Goal: Task Accomplishment & Management: Complete application form

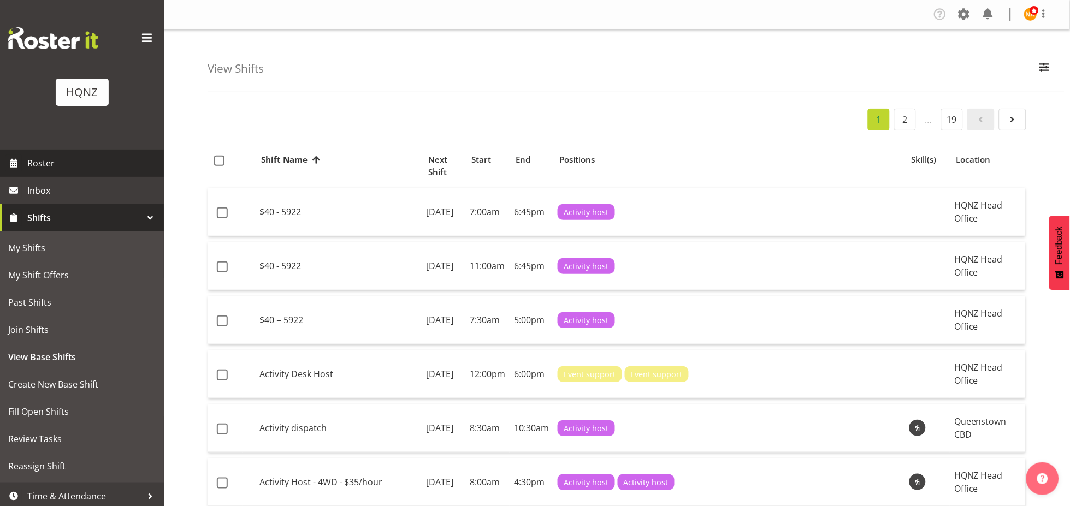
click at [72, 160] on span "Roster" at bounding box center [92, 163] width 131 height 16
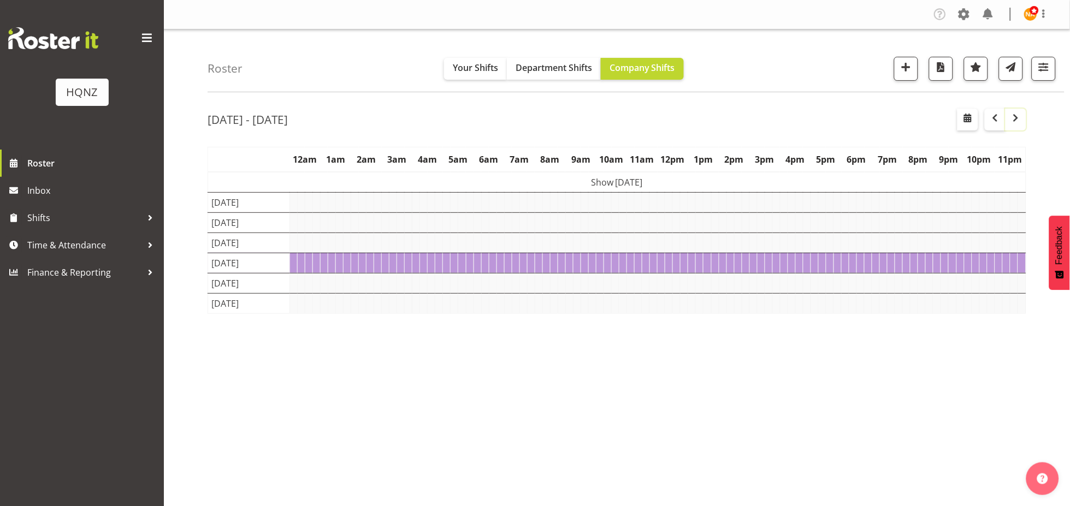
click at [1020, 125] on button "button" at bounding box center [1016, 120] width 21 height 22
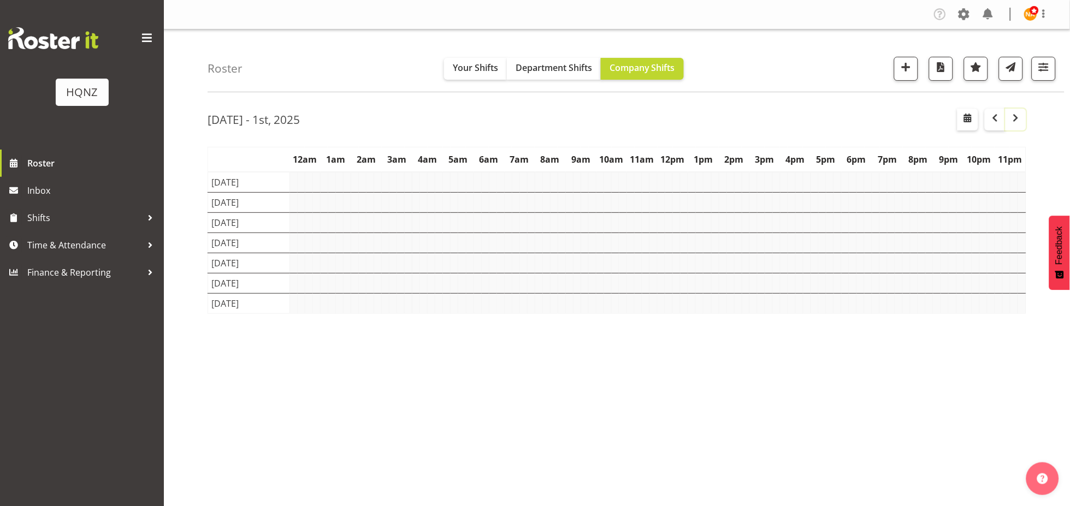
click at [1014, 127] on button "button" at bounding box center [1016, 120] width 21 height 22
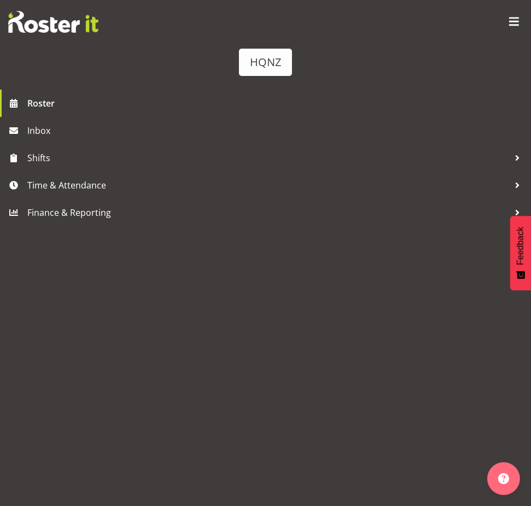
click at [512, 21] on span at bounding box center [513, 21] width 17 height 17
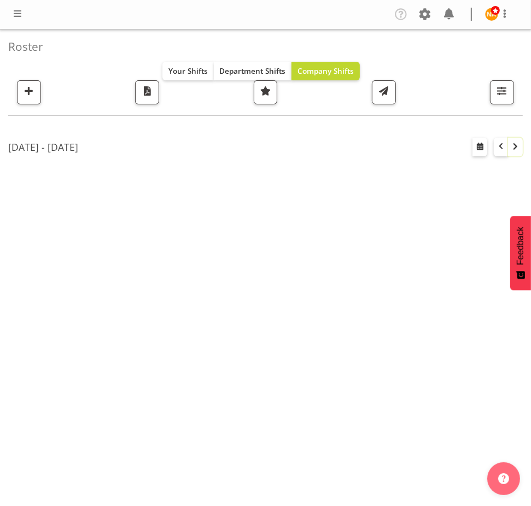
click at [515, 152] on button "button" at bounding box center [515, 147] width 15 height 19
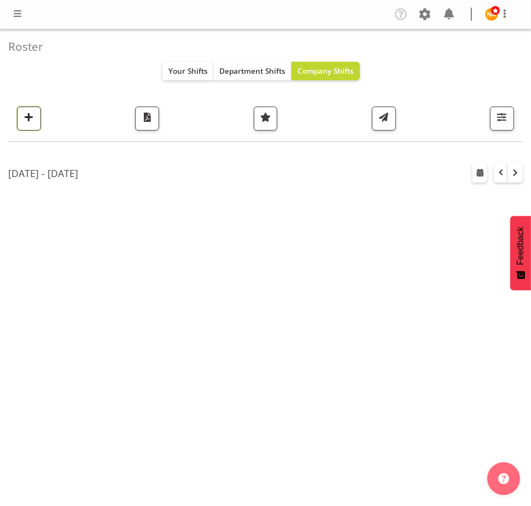
click at [25, 121] on span "button" at bounding box center [29, 117] width 14 height 14
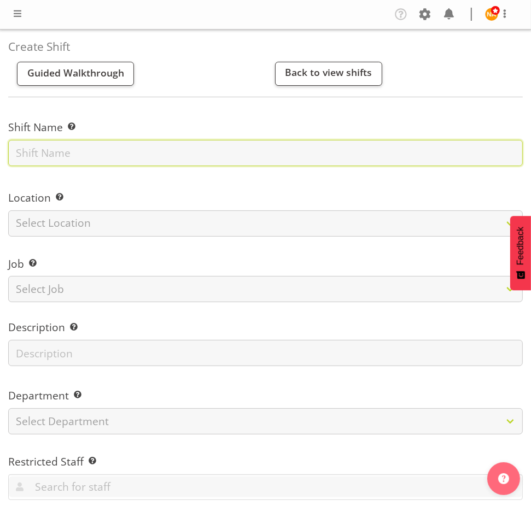
click at [53, 161] on input "text" at bounding box center [265, 153] width 514 height 26
type input "Heritage hotel - check in support $30 p/h"
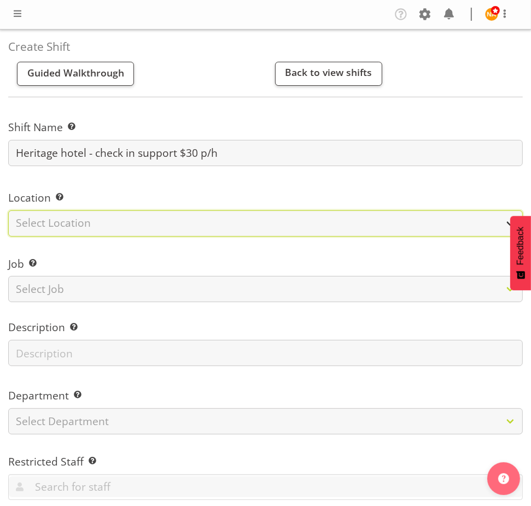
click at [50, 215] on select "Select Location [GEOGRAPHIC_DATA] Head Office" at bounding box center [265, 223] width 514 height 26
select select "129"
click at [8, 210] on select "Select Location HQNZ Head Office" at bounding box center [265, 223] width 514 height 26
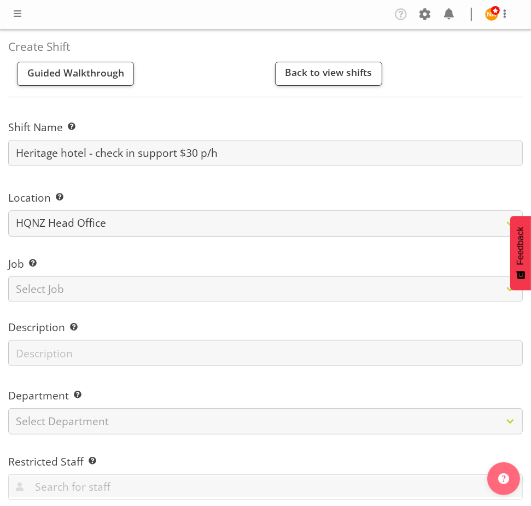
click at [48, 275] on div "Job Set the job or project the shift relates to, if applicable. Select Job Crea…" at bounding box center [265, 277] width 514 height 42
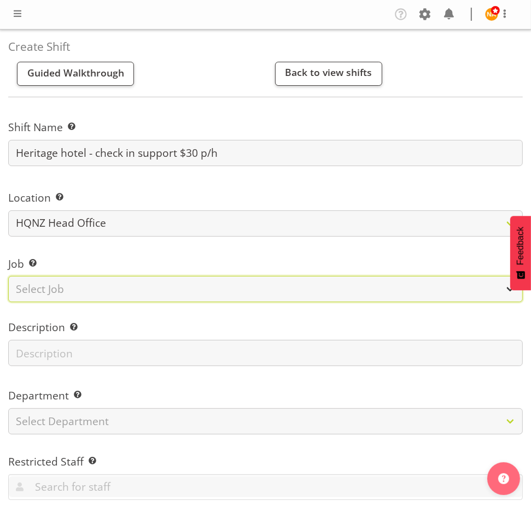
click at [49, 288] on select "Select Job Create new job Auto Super Shoppes Buddle Findlay Carsales Crowne Pla…" at bounding box center [265, 289] width 514 height 26
select select "2187"
click at [8, 276] on select "Select Job Create new job Auto Super Shoppes Buddle Findlay Carsales Crowne Pla…" at bounding box center [265, 289] width 514 height 26
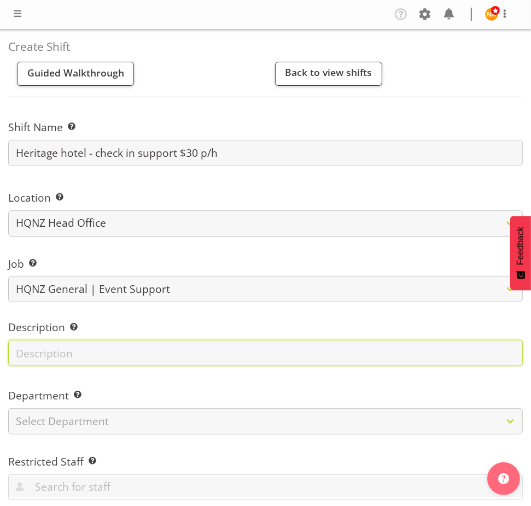
click at [50, 344] on input "text" at bounding box center [265, 353] width 514 height 26
type input "Meet at Heritage Hotel"
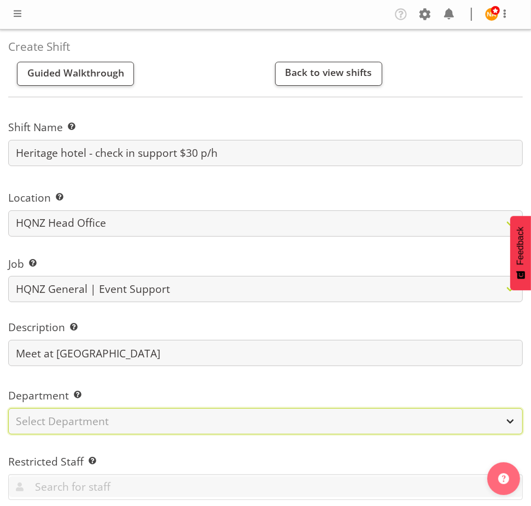
click at [85, 420] on select "Select Department HQ Casual Staff" at bounding box center [265, 421] width 514 height 26
select select "127"
click at [8, 408] on select "Select Department HQ Casual Staff" at bounding box center [265, 421] width 514 height 26
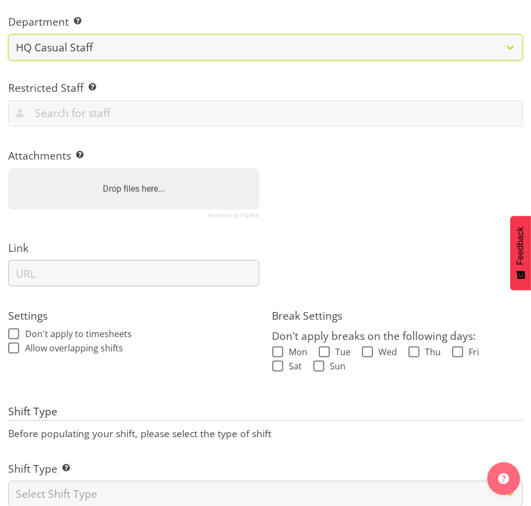
scroll to position [405, 0]
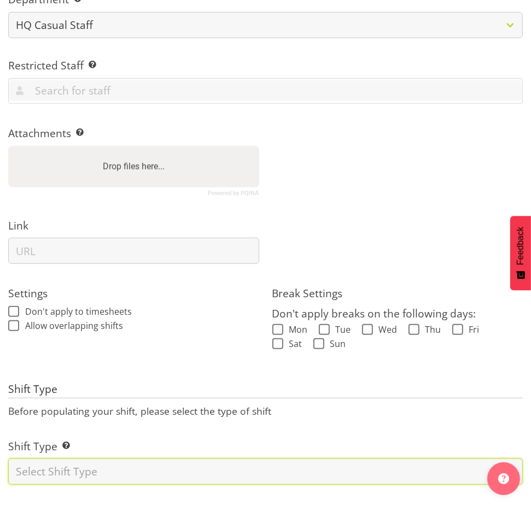
click at [80, 464] on select "Select Shift Type One Off Shift Recurring Shift Rotating Shift" at bounding box center [265, 471] width 514 height 26
select select "one_off"
click at [8, 458] on select "Select Shift Type One Off Shift Recurring Shift Rotating Shift" at bounding box center [265, 471] width 514 height 26
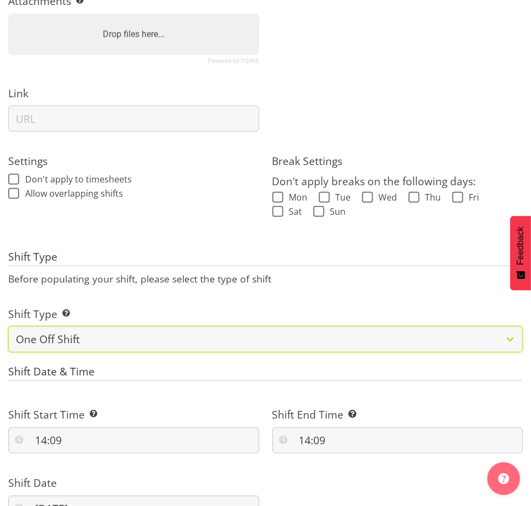
scroll to position [648, 0]
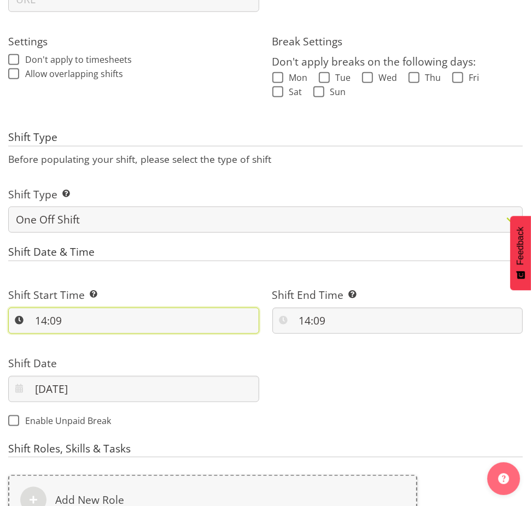
click at [44, 323] on input "14:09" at bounding box center [133, 321] width 251 height 26
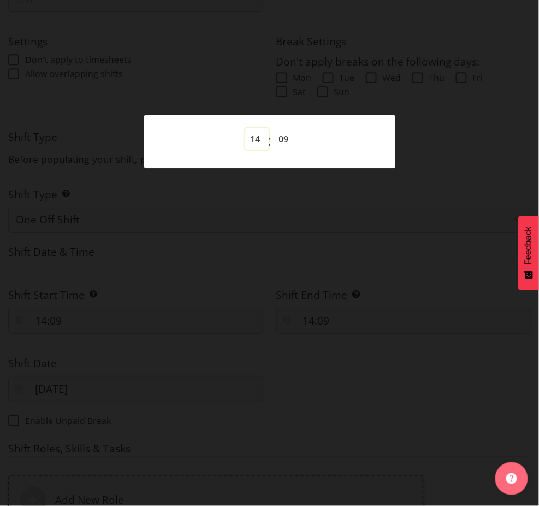
click at [254, 139] on select "00 01 02 03 04 05 06 07 08 09 10 11 12 13 14 15 16 17 18 19 20 21 22 23" at bounding box center [257, 139] width 25 height 22
select select "13"
click at [245, 128] on select "00 01 02 03 04 05 06 07 08 09 10 11 12 13 14 15 16 17 18 19 20 21 22 23" at bounding box center [257, 139] width 25 height 22
type input "13:09"
click at [281, 125] on div "00 01 02 03 04 05 06 07 08 09 10 11 12 13 14 15 16 17 18 19 20 21 22 23 : 00 01…" at bounding box center [269, 141] width 251 height 45
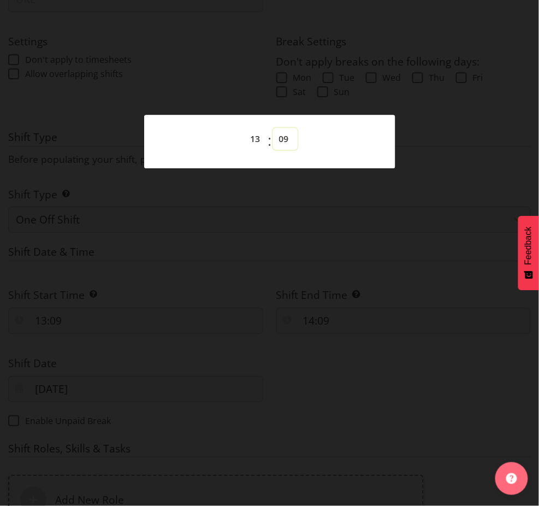
click at [286, 134] on select "00 01 02 03 04 05 06 07 08 09 10 11 12 13 14 15 16 17 18 19 20 21 22 23 24 25 2…" at bounding box center [285, 139] width 25 height 22
select select "0"
click at [273, 128] on select "00 01 02 03 04 05 06 07 08 09 10 11 12 13 14 15 16 17 18 19 20 21 22 23 24 25 2…" at bounding box center [285, 139] width 25 height 22
type input "13:00"
click at [327, 299] on div at bounding box center [269, 253] width 539 height 506
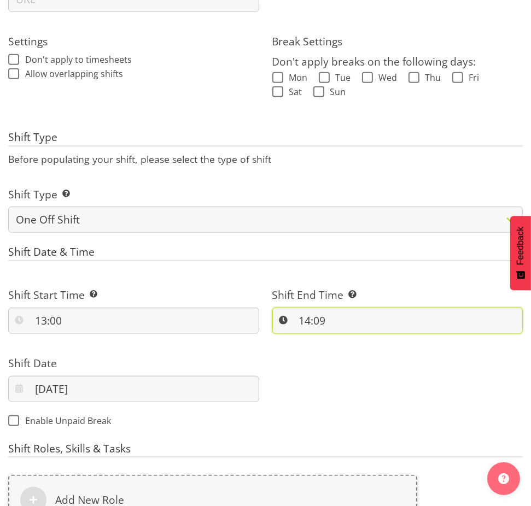
click at [301, 316] on input "14:09" at bounding box center [397, 321] width 251 height 26
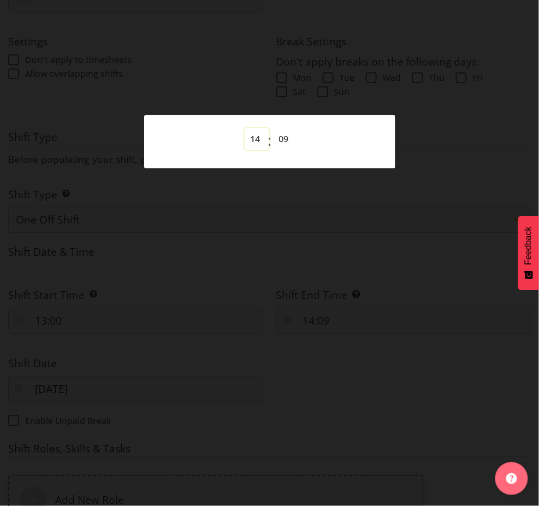
click at [258, 148] on select "00 01 02 03 04 05 06 07 08 09 10 11 12 13 14 15 16 17 18 19 20 21 22 23" at bounding box center [257, 139] width 25 height 22
select select "16"
click at [245, 128] on select "00 01 02 03 04 05 06 07 08 09 10 11 12 13 14 15 16 17 18 19 20 21 22 23" at bounding box center [257, 139] width 25 height 22
type input "16:09"
click at [254, 142] on select "00 01 02 03 04 05 06 07 08 09 10 11 12 13 14 15 16 17 18 19 20 21 22 23" at bounding box center [257, 139] width 25 height 22
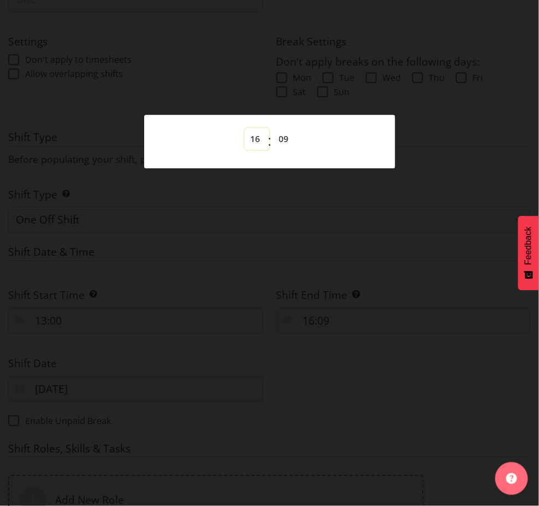
select select "18"
click at [245, 128] on select "00 01 02 03 04 05 06 07 08 09 10 11 12 13 14 15 16 17 18 19 20 21 22 23" at bounding box center [257, 139] width 25 height 22
type input "18:09"
click at [323, 329] on div at bounding box center [269, 253] width 539 height 506
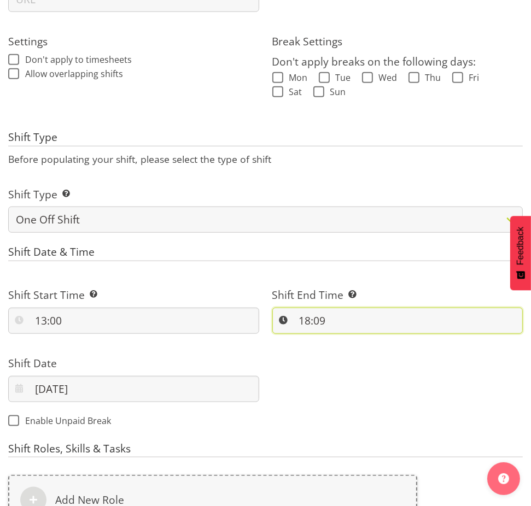
drag, startPoint x: 323, startPoint y: 309, endPoint x: 323, endPoint y: 319, distance: 9.3
click at [323, 310] on input "18:09" at bounding box center [397, 321] width 251 height 26
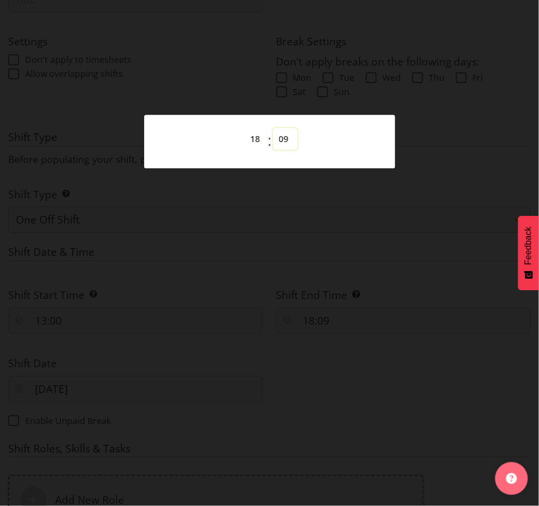
click at [296, 138] on select "00 01 02 03 04 05 06 07 08 09 10 11 12 13 14 15 16 17 18 19 20 21 22 23 24 25 2…" at bounding box center [285, 139] width 25 height 22
select select "0"
click at [273, 128] on select "00 01 02 03 04 05 06 07 08 09 10 11 12 13 14 15 16 17 18 19 20 21 22 23 24 25 2…" at bounding box center [285, 139] width 25 height 22
type input "18:00"
click at [290, 220] on div at bounding box center [269, 253] width 539 height 506
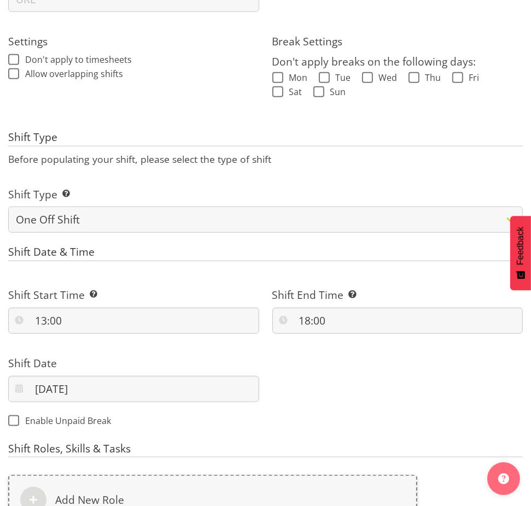
scroll to position [709, 0]
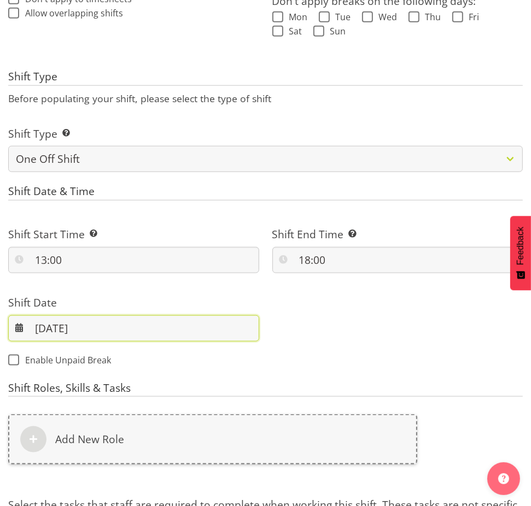
click at [41, 327] on input "19/09/2025" at bounding box center [133, 328] width 251 height 26
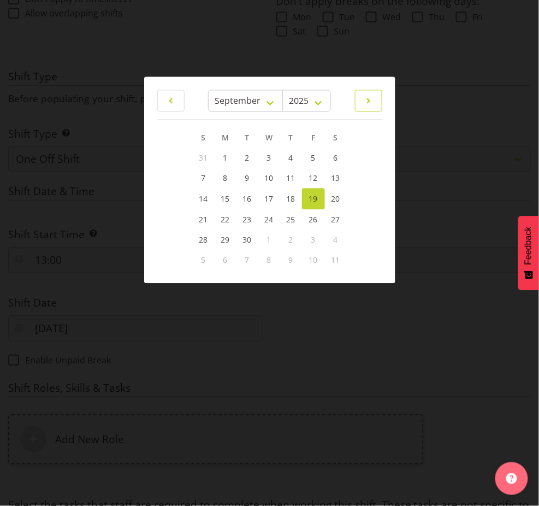
click at [366, 109] on link at bounding box center [368, 101] width 27 height 22
drag, startPoint x: 369, startPoint y: 97, endPoint x: 350, endPoint y: 109, distance: 22.6
click at [369, 97] on span at bounding box center [368, 101] width 13 height 13
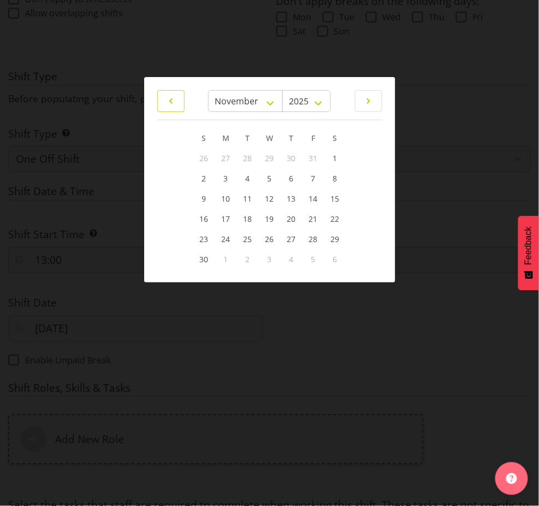
click at [179, 100] on link at bounding box center [170, 101] width 27 height 22
select select "9"
click at [335, 202] on span "18" at bounding box center [335, 198] width 9 height 10
type input "18/10/2025"
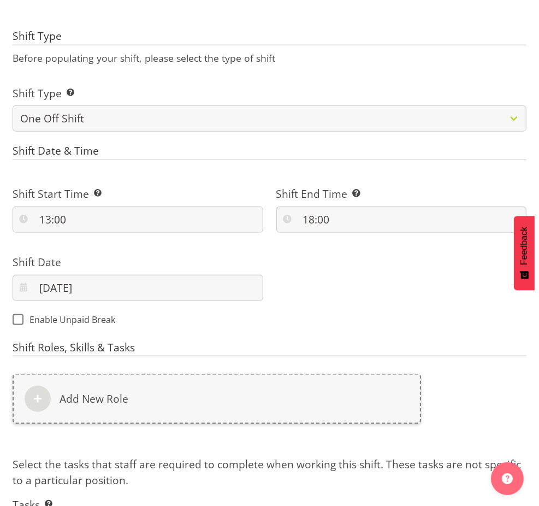
scroll to position [769, 0]
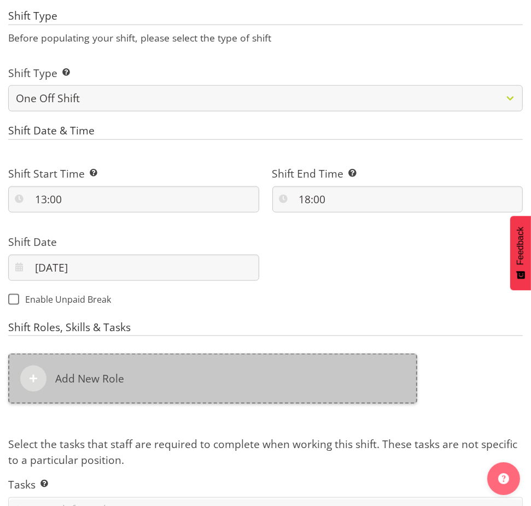
click at [103, 369] on div "Add New Role" at bounding box center [212, 379] width 409 height 50
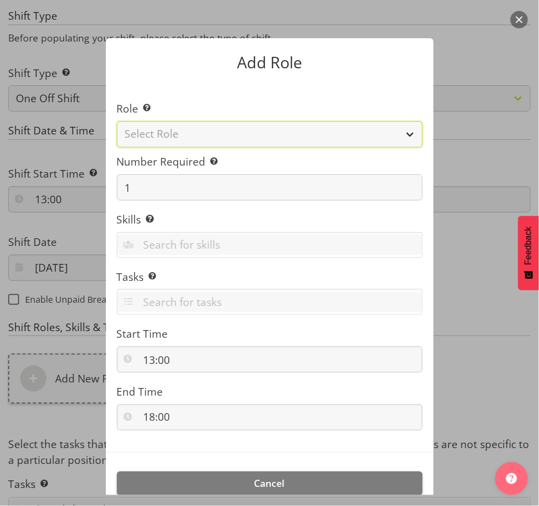
click at [182, 142] on select "Select Role Activity host Airport arrivals/departures Cleaning Event support Te…" at bounding box center [270, 134] width 306 height 26
select select "254"
click at [117, 121] on select "Select Role Activity host Airport arrivals/departures Cleaning Event support Te…" at bounding box center [270, 134] width 306 height 26
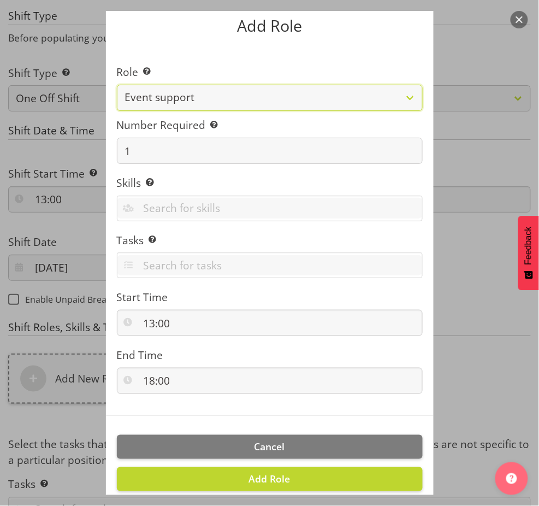
scroll to position [56, 0]
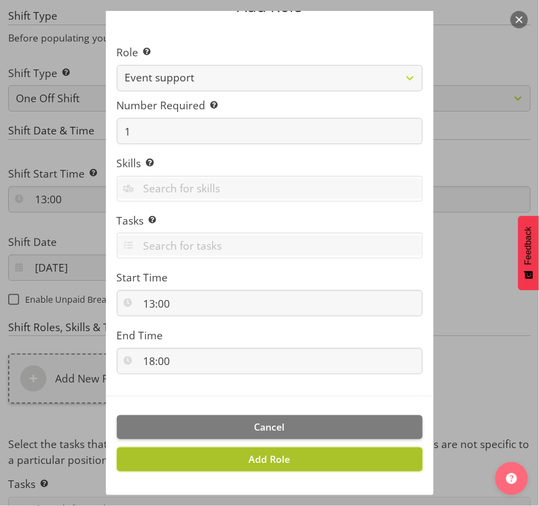
click at [253, 460] on span "Add Role" at bounding box center [270, 459] width 42 height 13
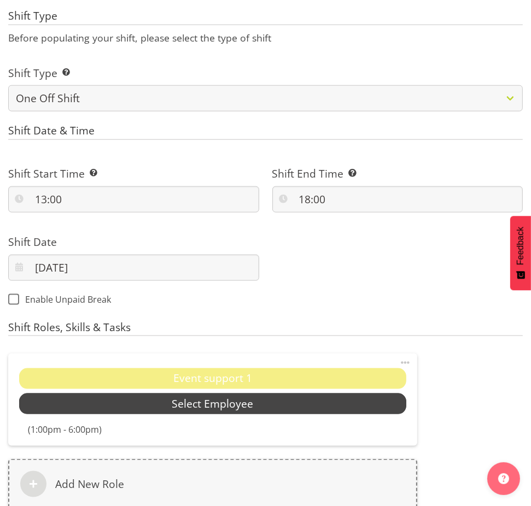
click at [233, 408] on span "Select Employee" at bounding box center [212, 404] width 81 height 16
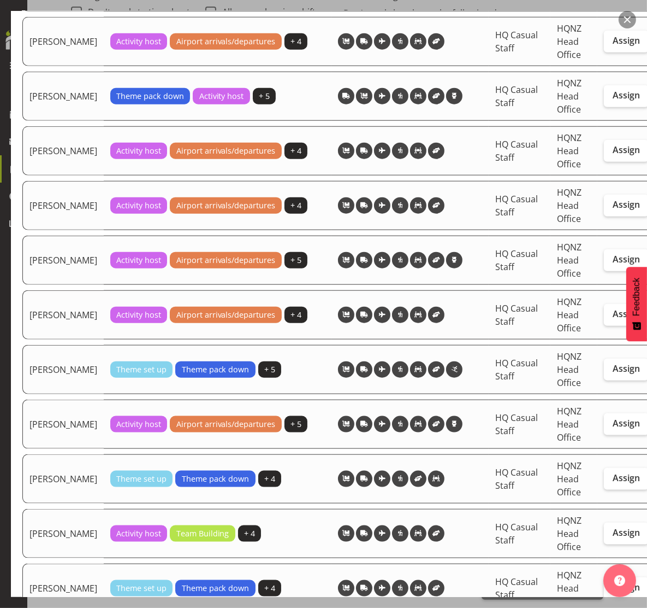
scroll to position [881, 0]
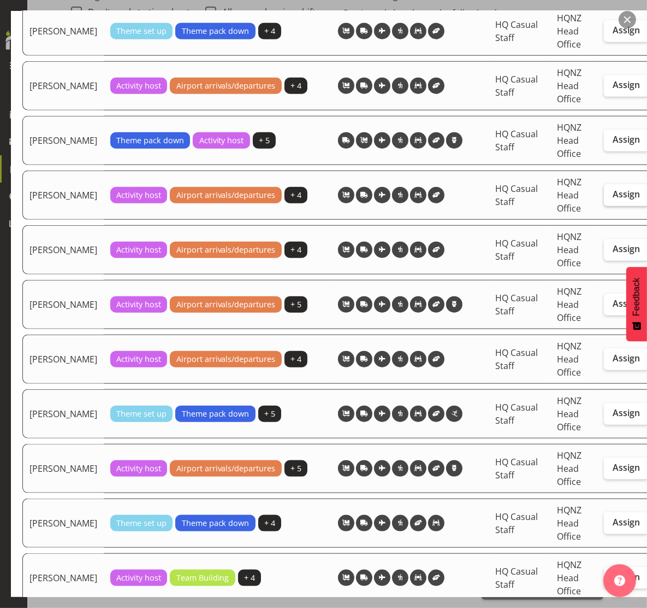
click at [530, 198] on label "Assign" at bounding box center [626, 195] width 45 height 22
click at [530, 198] on input "Assign" at bounding box center [607, 194] width 7 height 7
checkbox input "true"
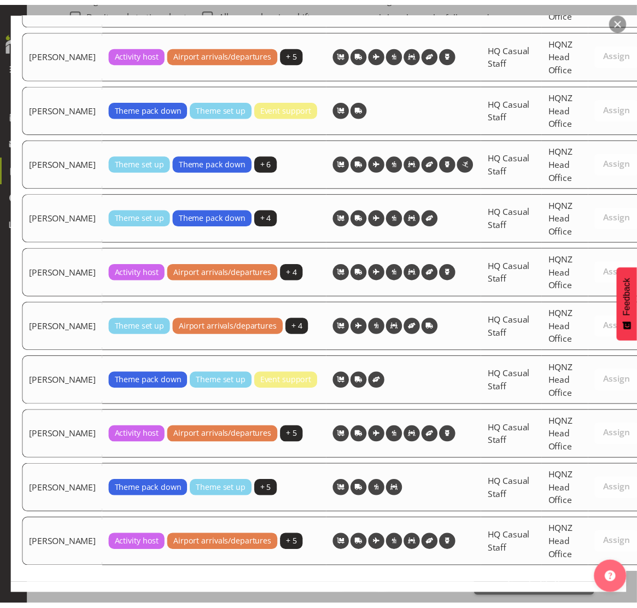
scroll to position [1583, 0]
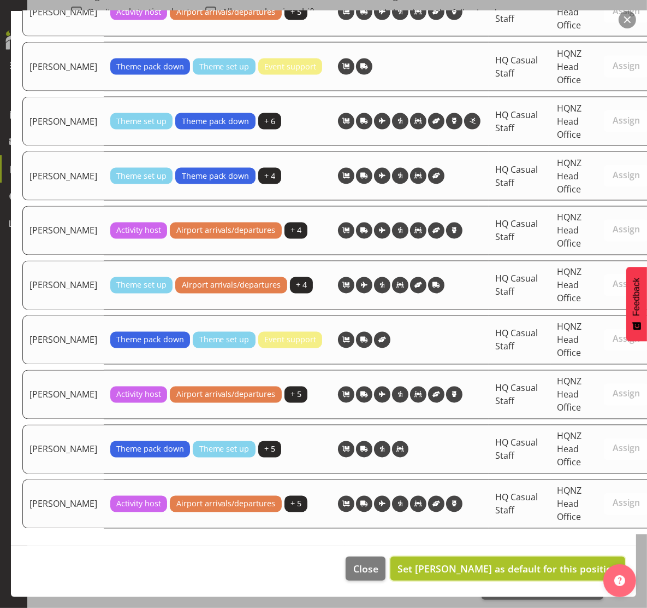
click at [426, 505] on span "Set Jenna Barratt-Elloway as default for this position" at bounding box center [508, 568] width 221 height 13
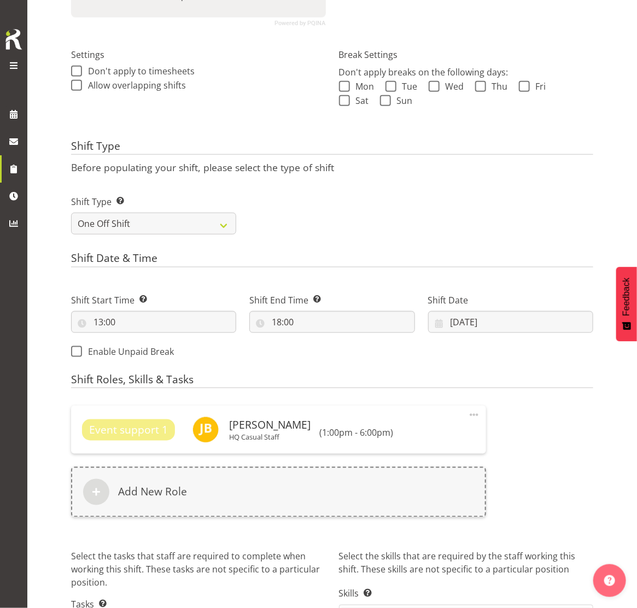
scroll to position [362, 0]
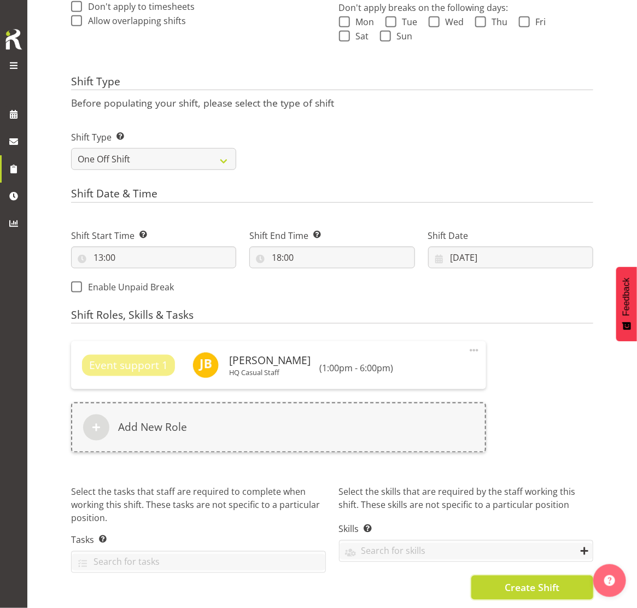
click at [504, 505] on button "Create Shift" at bounding box center [532, 587] width 122 height 24
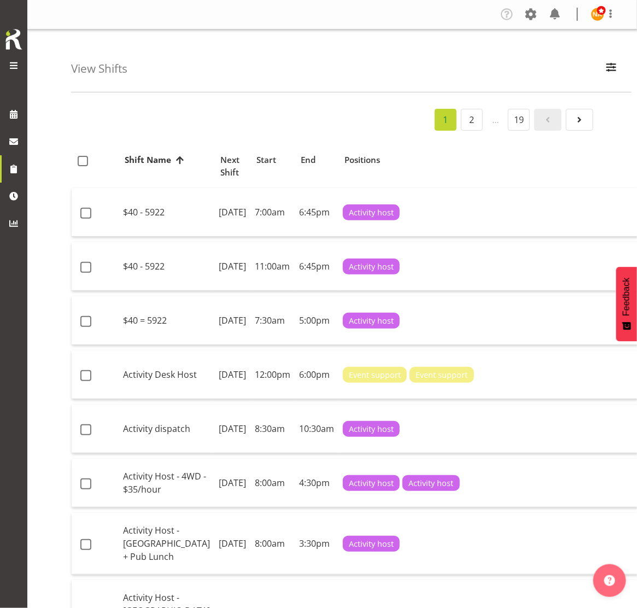
click at [19, 63] on span at bounding box center [13, 65] width 13 height 13
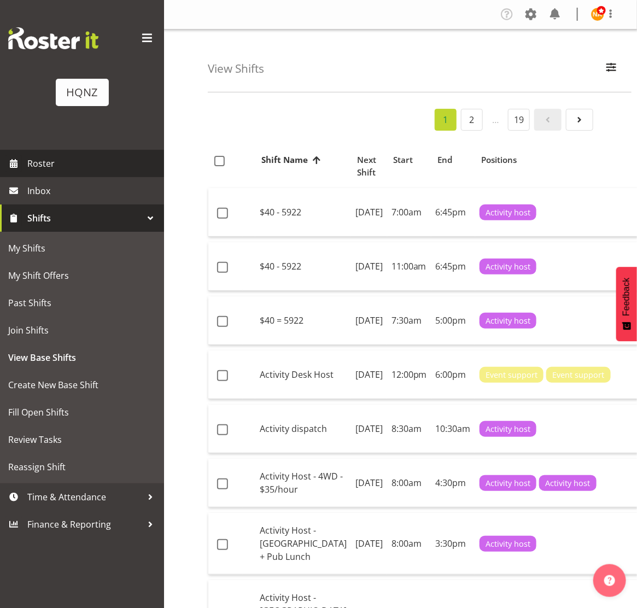
click at [71, 170] on span "Roster" at bounding box center [92, 163] width 131 height 16
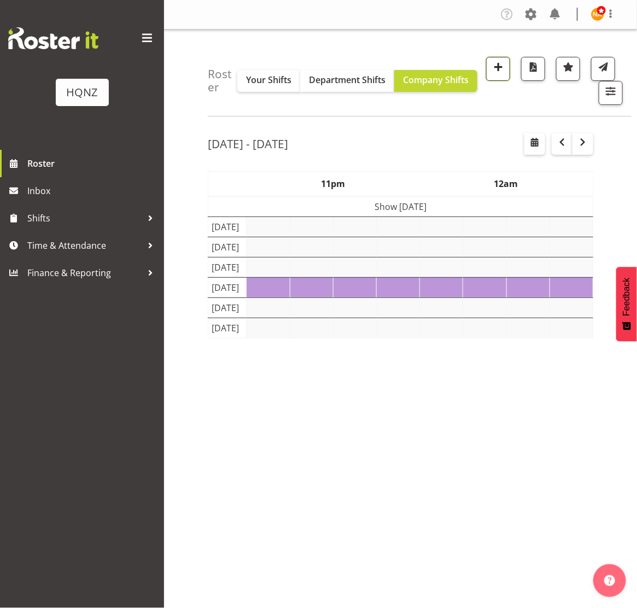
click at [494, 63] on span "button" at bounding box center [498, 67] width 14 height 14
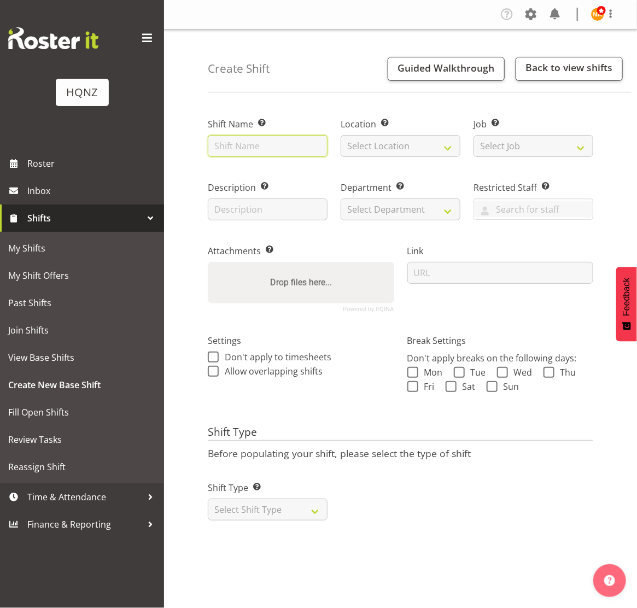
click at [276, 150] on input "text" at bounding box center [268, 146] width 120 height 22
type input "Heritage hotel - check in support $30 p/h"
click at [292, 138] on input "Heritage hotel - check in support $30 p/h" at bounding box center [268, 146] width 120 height 22
click at [278, 213] on input "text" at bounding box center [268, 209] width 120 height 22
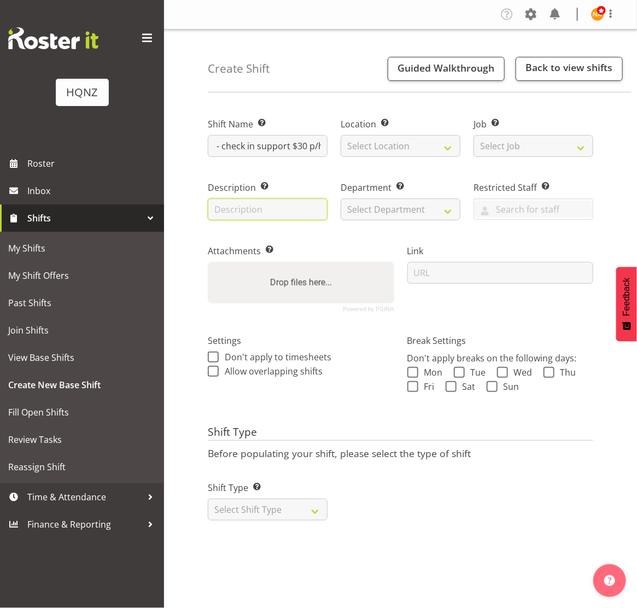
scroll to position [0, 0]
type input "Meet at Heritage Hotel"
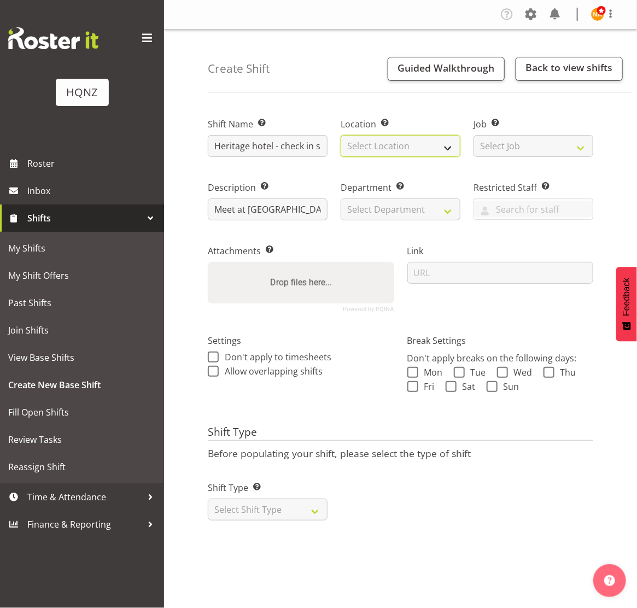
click at [403, 148] on select "Select Location HQNZ Head Office" at bounding box center [400, 146] width 120 height 22
select select "129"
click at [340, 135] on select "Select Location HQNZ Head Office" at bounding box center [400, 146] width 120 height 22
drag, startPoint x: 391, startPoint y: 211, endPoint x: 391, endPoint y: 241, distance: 30.1
click at [391, 211] on select "Select Department HQ Casual Staff" at bounding box center [400, 209] width 120 height 22
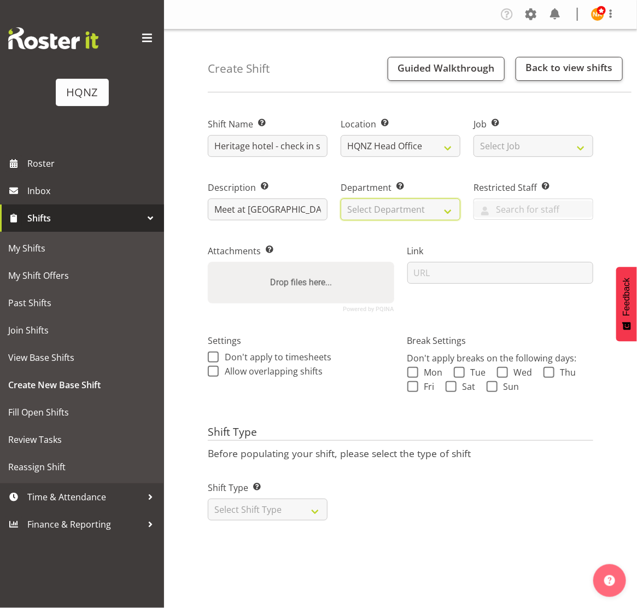
select select "127"
click at [340, 198] on select "Select Department HQ Casual Staff" at bounding box center [400, 209] width 120 height 22
click at [499, 153] on select "Select Job Create new job Auto Super Shoppes Buddle Findlay Carsales Crowne Pla…" at bounding box center [533, 146] width 120 height 22
select select "2187"
click at [473, 135] on select "Select Job Create new job Auto Super Shoppes Buddle Findlay Carsales Crowne Pla…" at bounding box center [533, 146] width 120 height 22
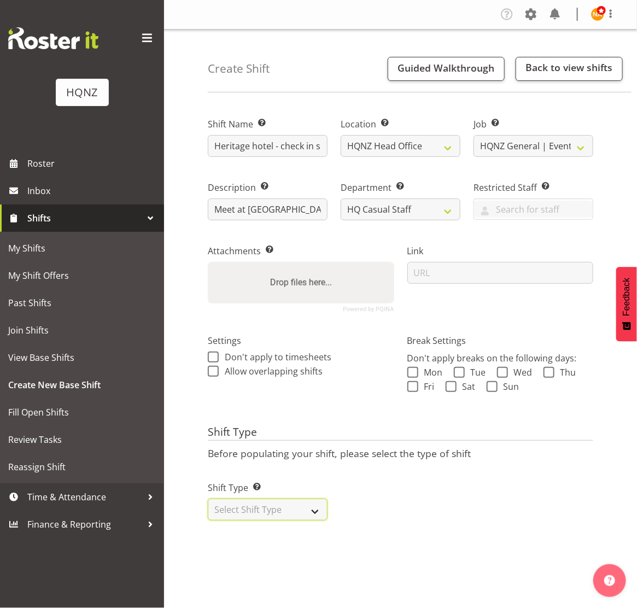
click at [300, 506] on select "Select Shift Type One Off Shift Recurring Shift Rotating Shift" at bounding box center [268, 509] width 120 height 22
select select "one_off"
click at [208, 499] on select "Select Shift Type One Off Shift Recurring Shift Rotating Shift" at bounding box center [268, 509] width 120 height 22
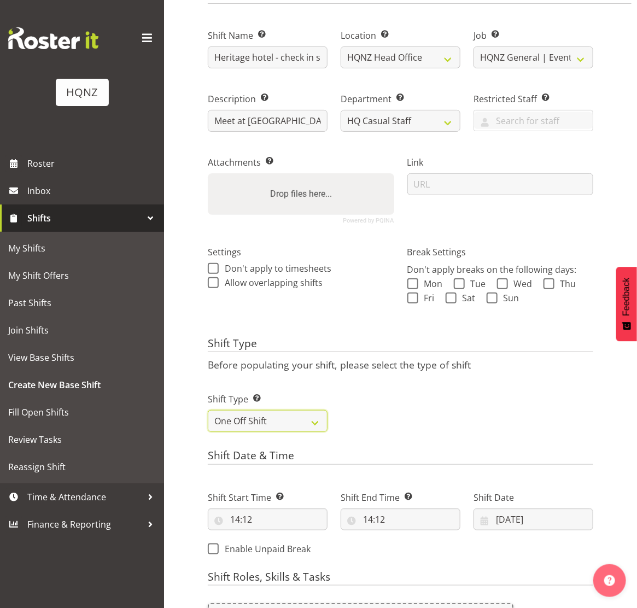
scroll to position [218, 0]
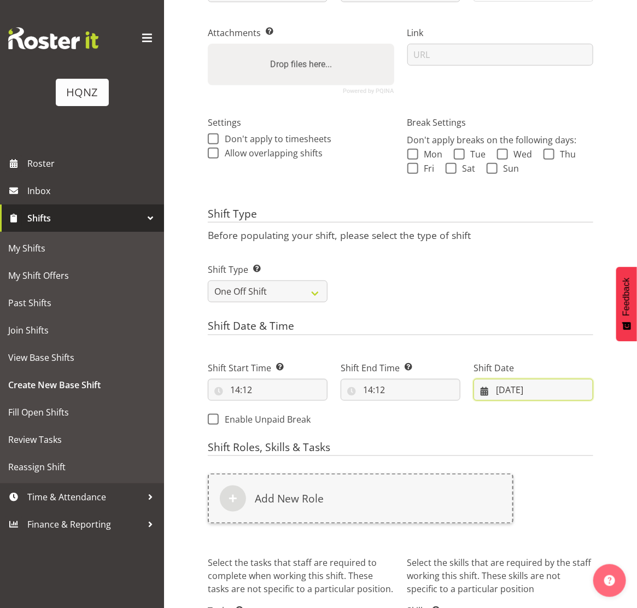
click at [504, 391] on input "19/09/2025" at bounding box center [533, 390] width 120 height 22
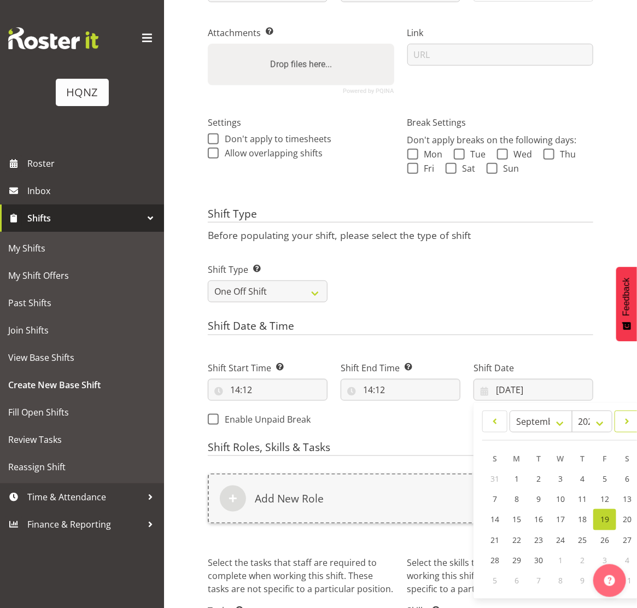
click at [617, 415] on link at bounding box center [626, 421] width 25 height 22
select select "9"
click at [495, 540] on span "19" at bounding box center [495, 539] width 9 height 10
type input "19/10/2025"
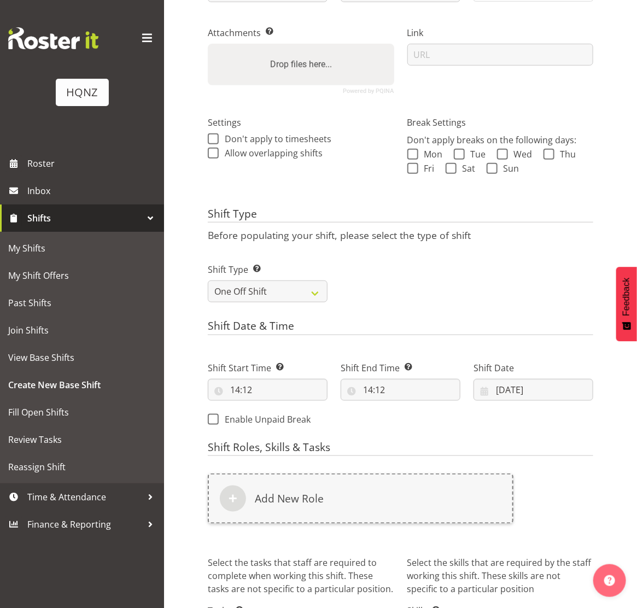
click at [243, 378] on div "Shift Start Time Set the time of the day you wish this shift to start 14:12 00 …" at bounding box center [268, 380] width 120 height 39
click at [249, 388] on input "14:12" at bounding box center [268, 390] width 120 height 22
drag, startPoint x: 276, startPoint y: 416, endPoint x: 280, endPoint y: 421, distance: 5.9
click at [276, 416] on select "00 01 02 03 04 05 06 07 08 09 10 11 12 13 14 15 16 17 18 19 20 21 22 23" at bounding box center [282, 418] width 25 height 22
select select "13"
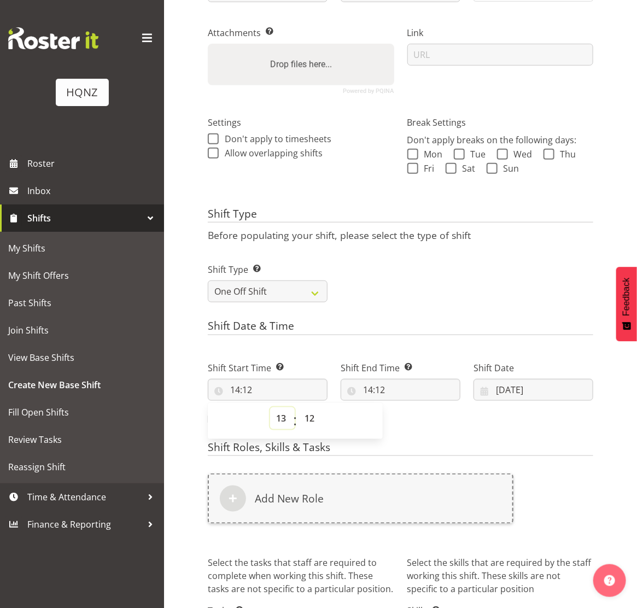
click at [270, 408] on select "00 01 02 03 04 05 06 07 08 09 10 11 12 13 14 15 16 17 18 19 20 21 22 23" at bounding box center [282, 418] width 25 height 22
type input "13:12"
click at [307, 414] on select "00 01 02 03 04 05 06 07 08 09 10 11 12 13 14 15 16 17 18 19 20 21 22 23 24 25 2…" at bounding box center [310, 418] width 25 height 22
select select "0"
click at [298, 408] on select "00 01 02 03 04 05 06 07 08 09 10 11 12 13 14 15 16 17 18 19 20 21 22 23 24 25 2…" at bounding box center [310, 418] width 25 height 22
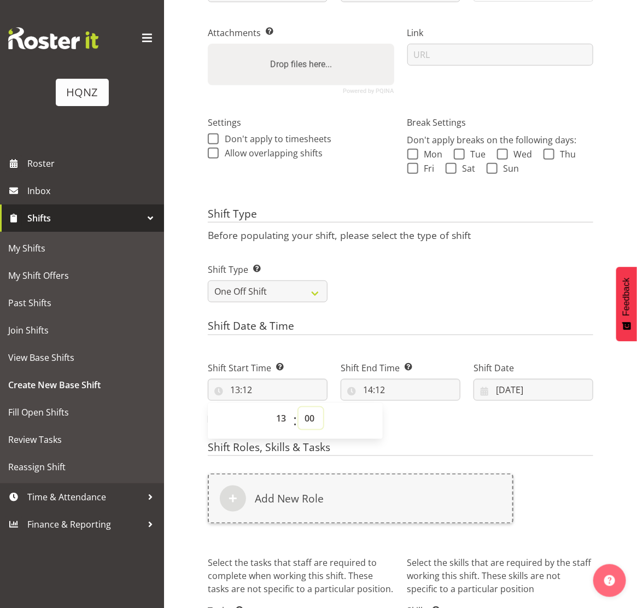
type input "13:00"
click at [371, 392] on input "14:12" at bounding box center [400, 390] width 120 height 22
click at [416, 414] on select "00 01 02 03 04 05 06 07 08 09 10 11 12 13 14 15 16 17 18 19 20 21 22 23" at bounding box center [415, 418] width 25 height 22
select select "18"
click at [403, 408] on select "00 01 02 03 04 05 06 07 08 09 10 11 12 13 14 15 16 17 18 19 20 21 22 23" at bounding box center [415, 418] width 25 height 22
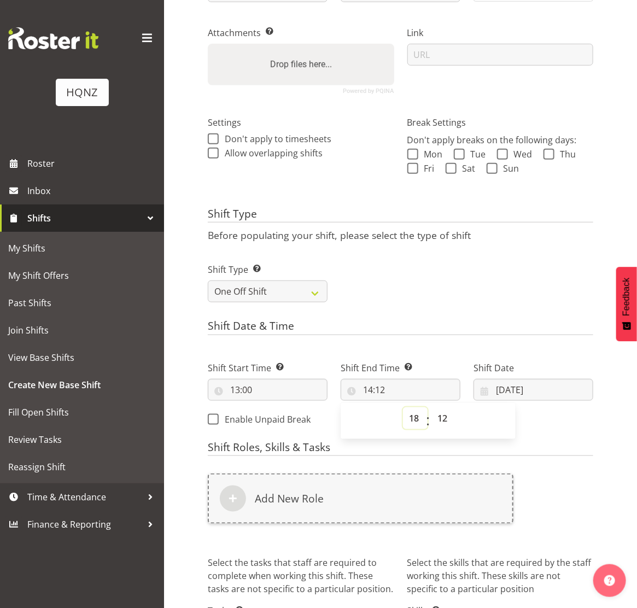
type input "18:12"
drag, startPoint x: 437, startPoint y: 415, endPoint x: 438, endPoint y: 409, distance: 5.6
click at [438, 415] on select "00 01 02 03 04 05 06 07 08 09 10 11 12 13 14 15 16 17 18 19 20 21 22 23 24 25 2…" at bounding box center [443, 418] width 25 height 22
select select "0"
click at [431, 408] on select "00 01 02 03 04 05 06 07 08 09 10 11 12 13 14 15 16 17 18 19 20 21 22 23 24 25 2…" at bounding box center [443, 418] width 25 height 22
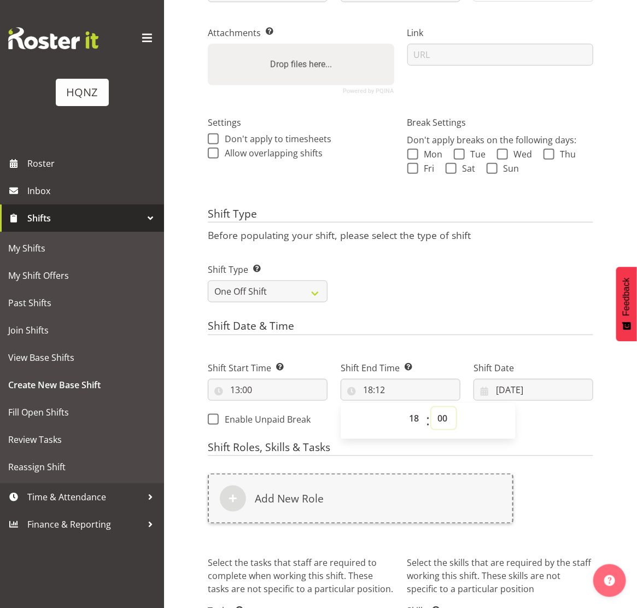
type input "18:00"
click at [537, 337] on div "Shift Date & Time Shift Start Time Set the time of the day you wish this shift …" at bounding box center [400, 377] width 385 height 115
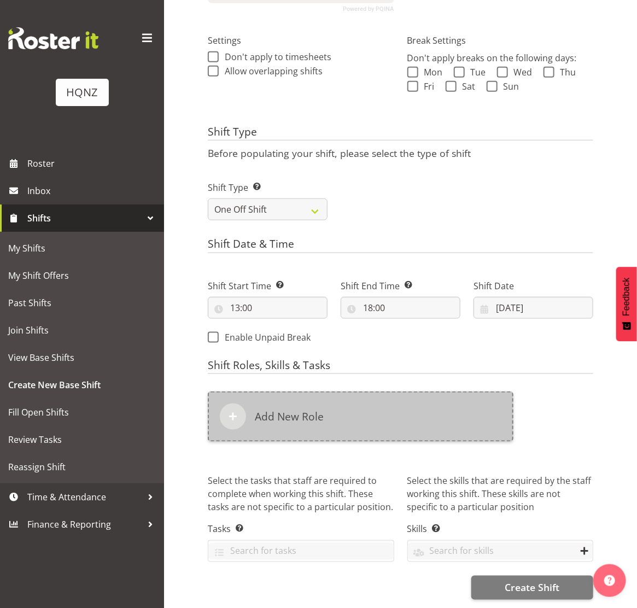
scroll to position [311, 0]
click at [353, 394] on div "Add New Role" at bounding box center [360, 416] width 305 height 50
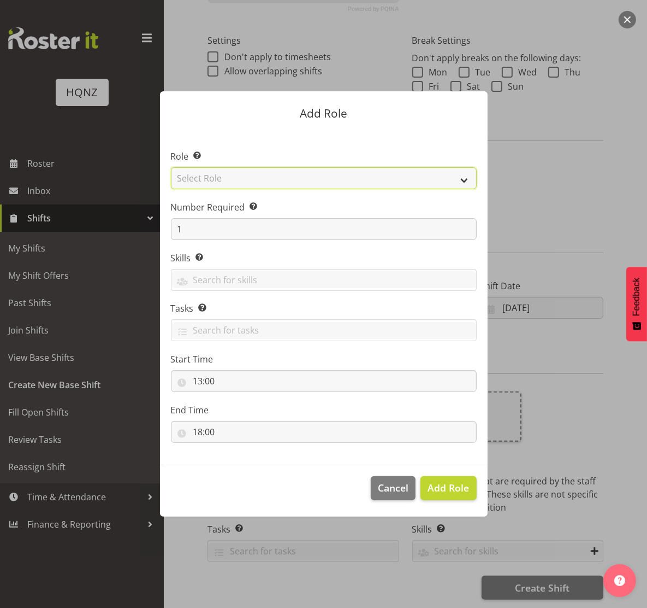
click at [223, 181] on select "Select Role Activity host Airport arrivals/departures Cleaning Event support Te…" at bounding box center [324, 178] width 306 height 22
select select "254"
click at [171, 167] on select "Select Role Activity host Airport arrivals/departures Cleaning Event support Te…" at bounding box center [324, 178] width 306 height 22
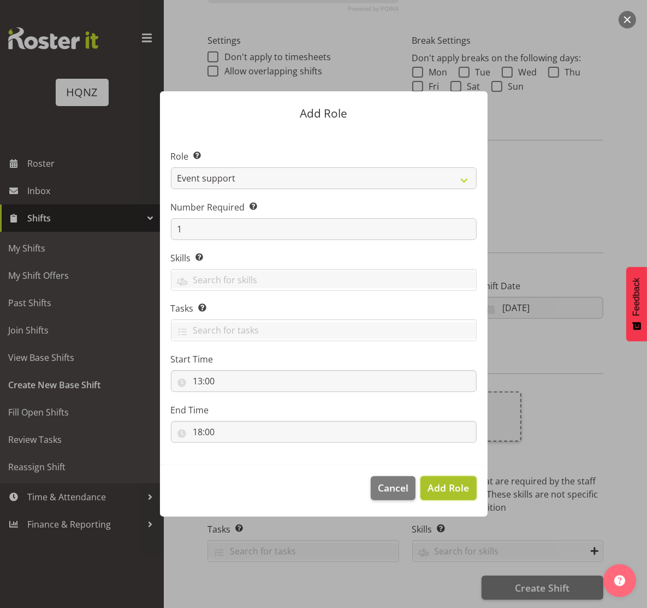
click at [448, 480] on button "Add Role" at bounding box center [449, 488] width 56 height 24
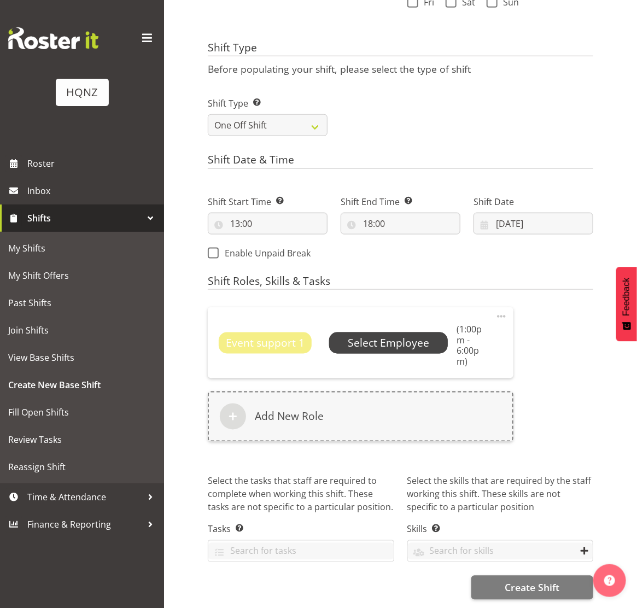
click at [372, 335] on span "Select Employee" at bounding box center [388, 343] width 81 height 16
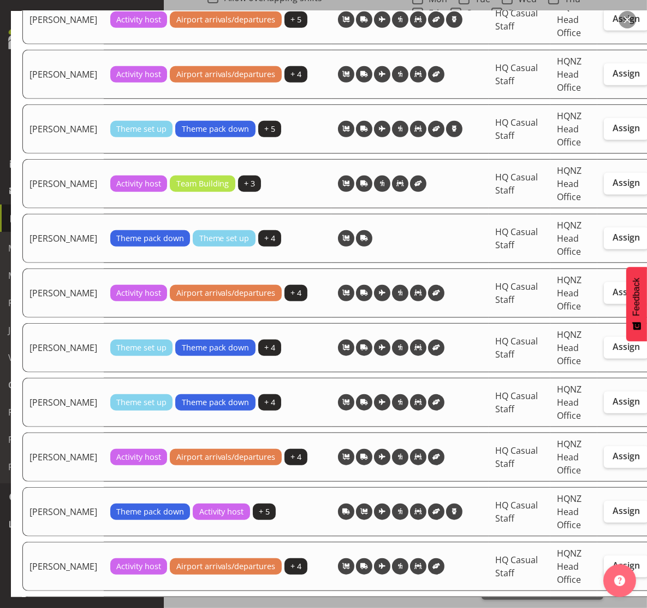
scroll to position [582, 0]
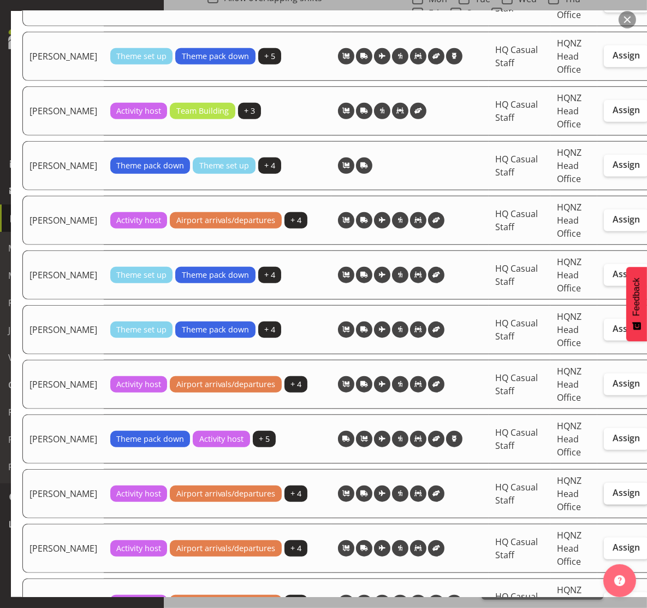
click at [613, 498] on span "Assign" at bounding box center [626, 492] width 27 height 11
click at [604, 496] on input "Assign" at bounding box center [607, 492] width 7 height 7
checkbox input "true"
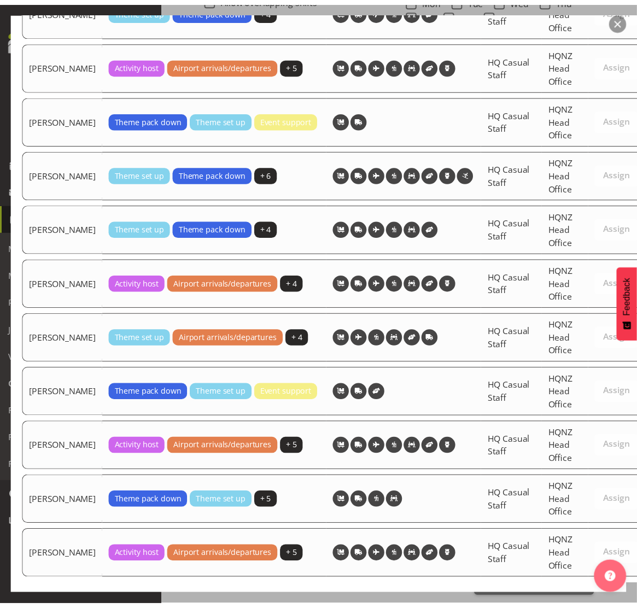
scroll to position [1583, 0]
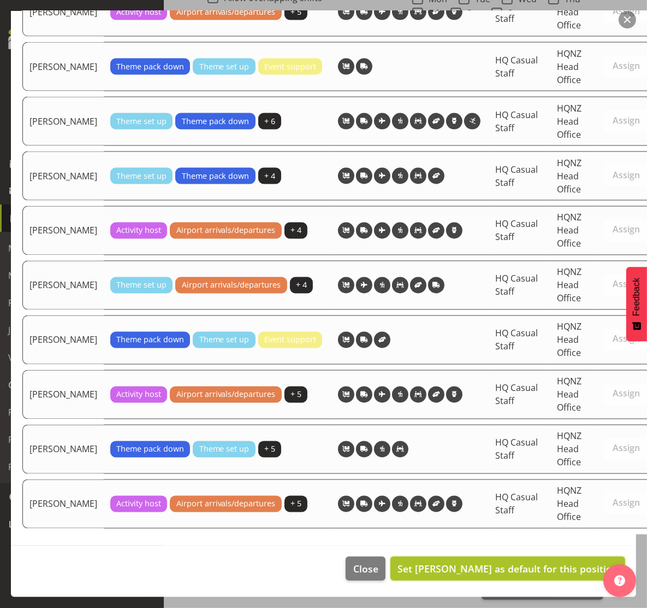
click at [467, 556] on button "Set Jenna Barratt-Elloway as default for this position" at bounding box center [508, 568] width 235 height 24
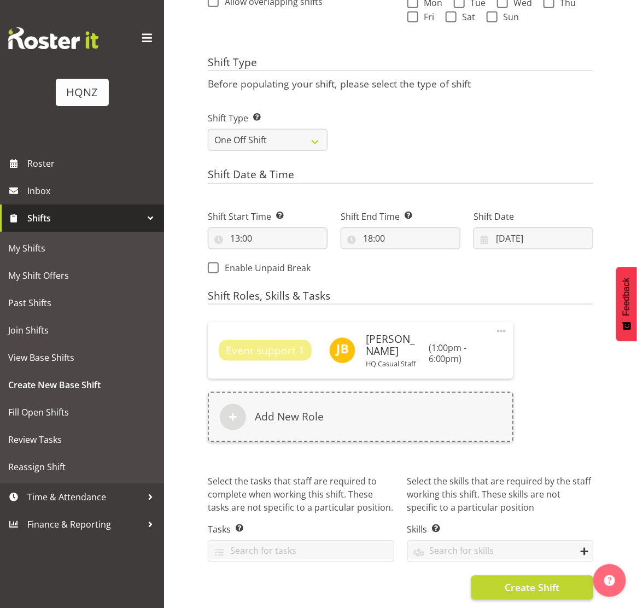
scroll to position [393, 0]
click at [521, 580] on span "Create Shift" at bounding box center [531, 587] width 55 height 14
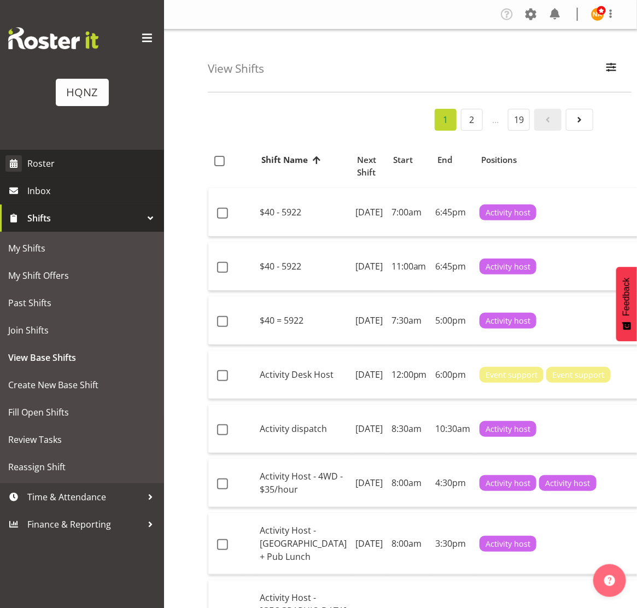
click at [89, 167] on span "Roster" at bounding box center [92, 163] width 131 height 16
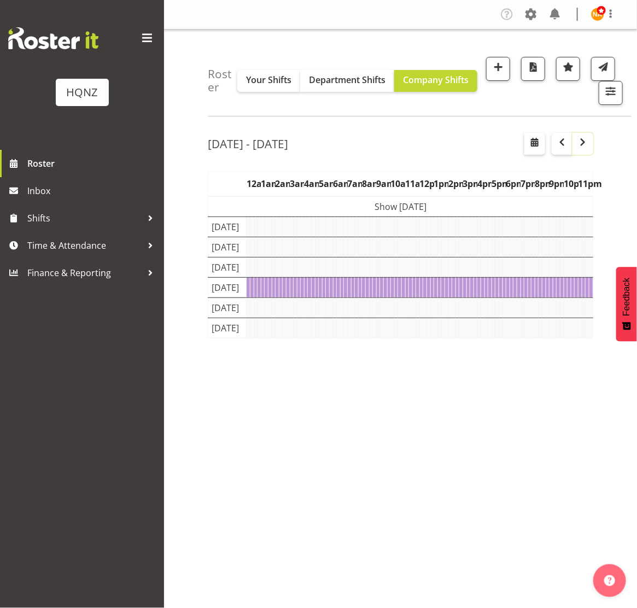
click at [591, 148] on button "button" at bounding box center [582, 144] width 21 height 22
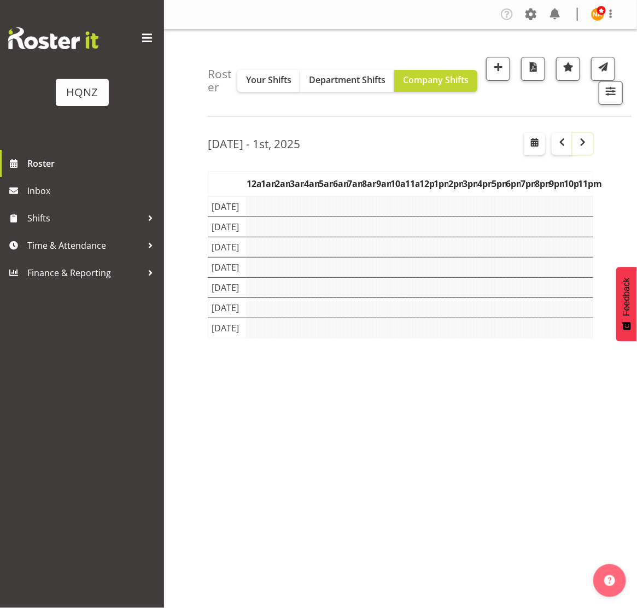
click at [588, 146] on span "button" at bounding box center [582, 142] width 13 height 13
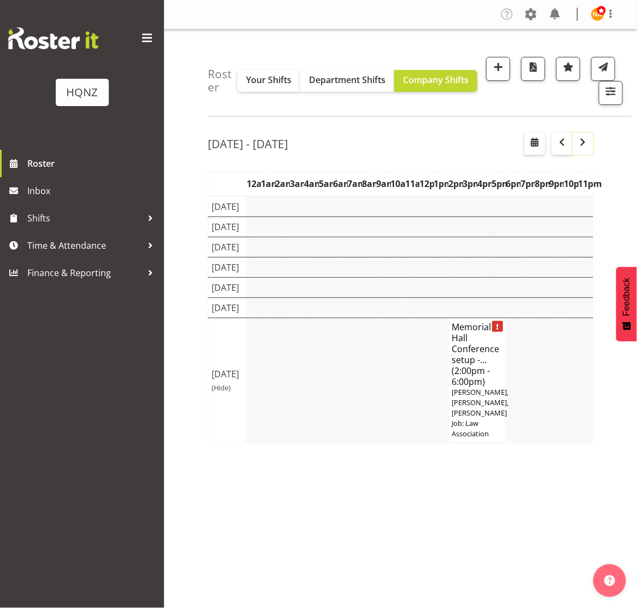
scroll to position [25, 0]
click at [580, 136] on span "button" at bounding box center [582, 142] width 13 height 13
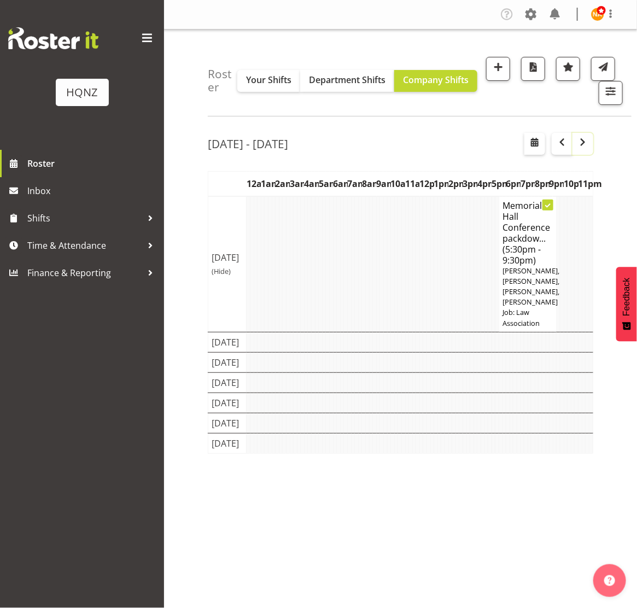
click at [581, 148] on span "button" at bounding box center [582, 142] width 13 height 13
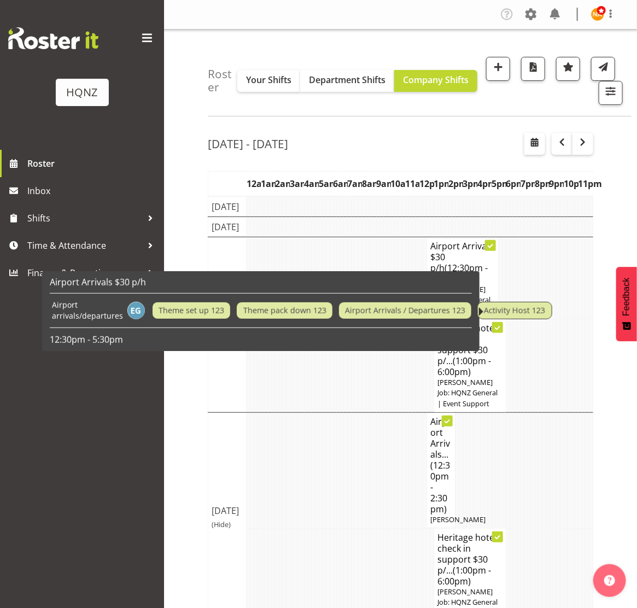
click at [610, 378] on div "[DATE] - [DATE] [DATE] - [DATE] [DATE] Day Week Fortnight Month calendar Month …" at bounding box center [422, 408] width 429 height 566
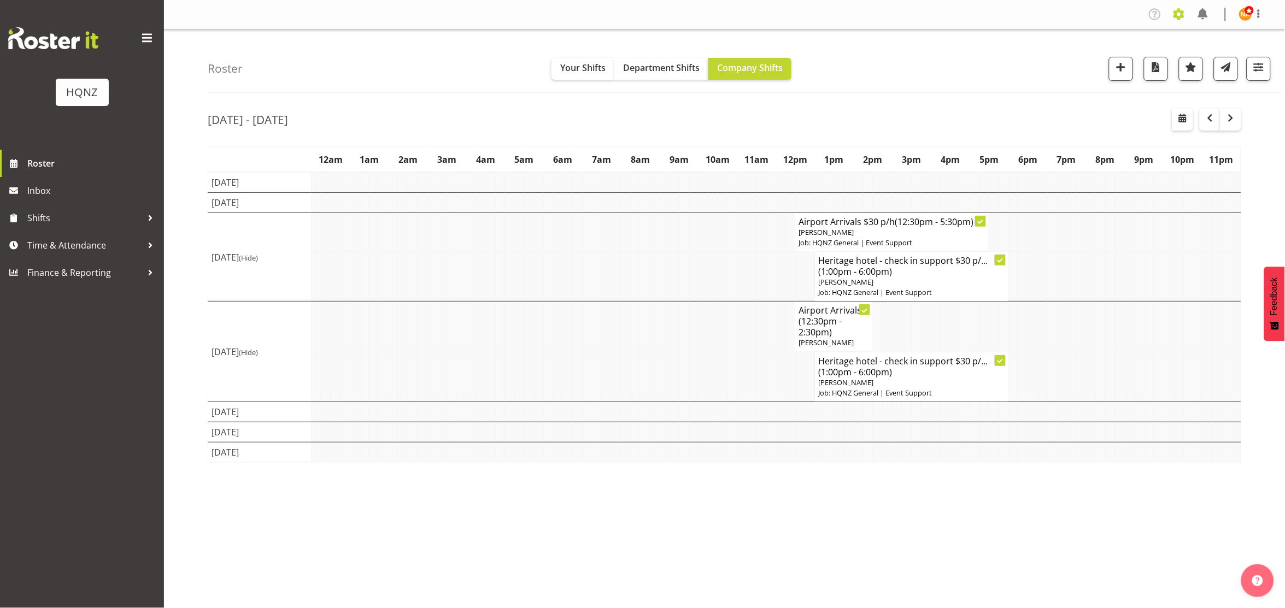
click at [636, 15] on span at bounding box center [1178, 13] width 17 height 17
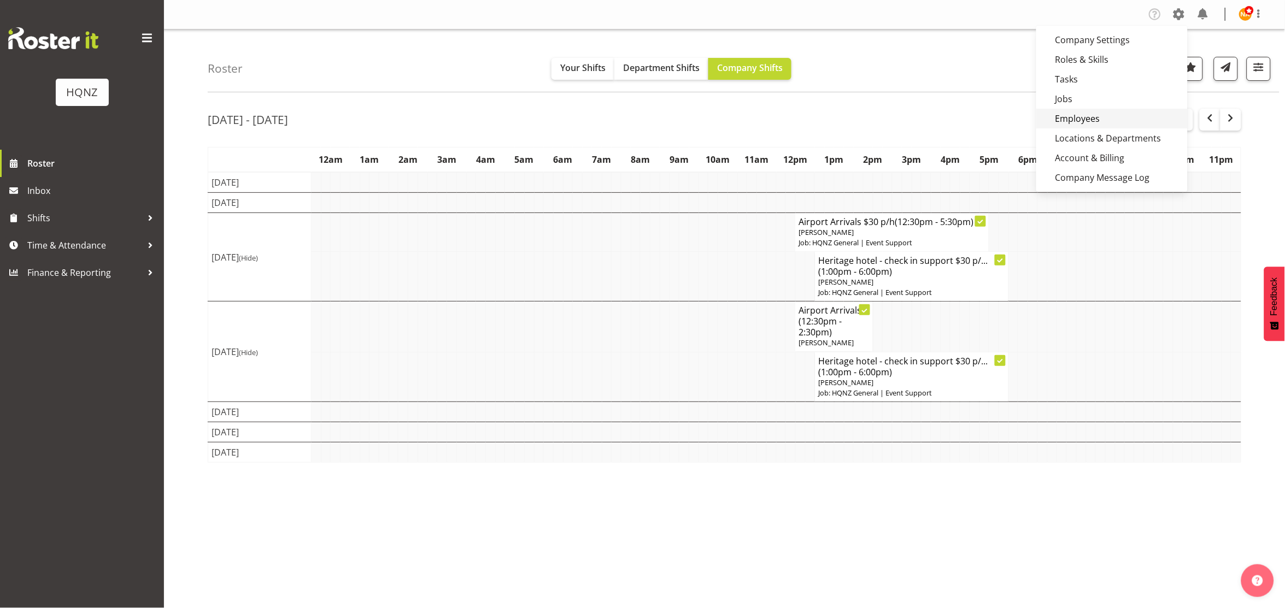
click at [636, 114] on link "Employees" at bounding box center [1111, 119] width 151 height 20
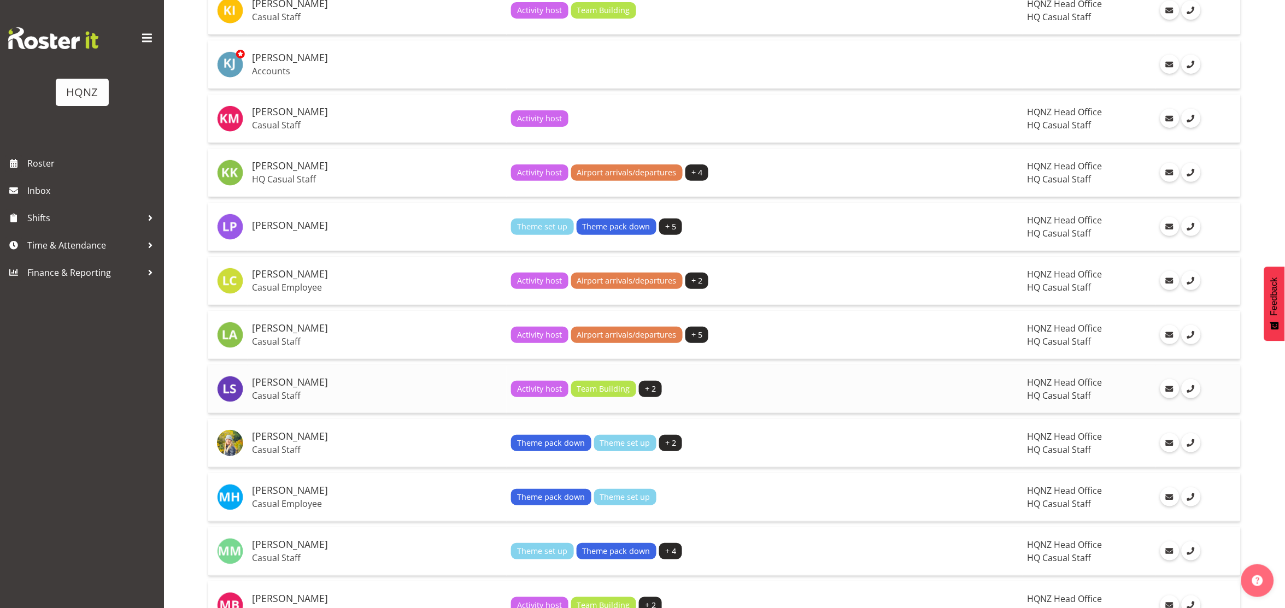
scroll to position [1603, 0]
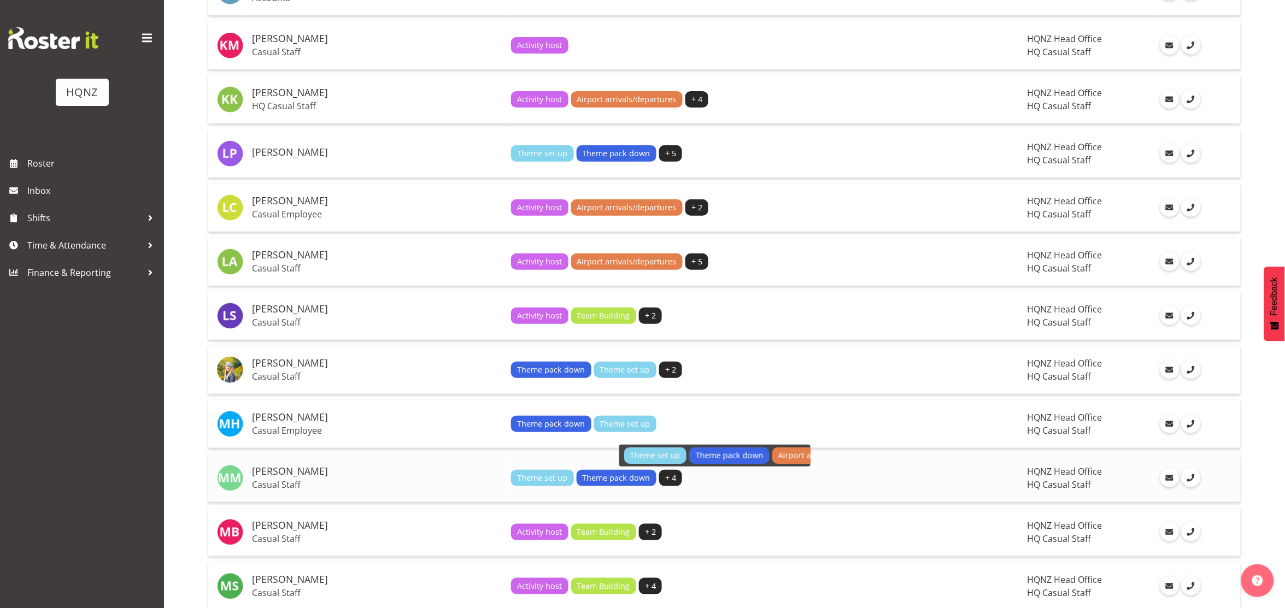
click at [659, 477] on span "+ 4" at bounding box center [670, 478] width 23 height 16
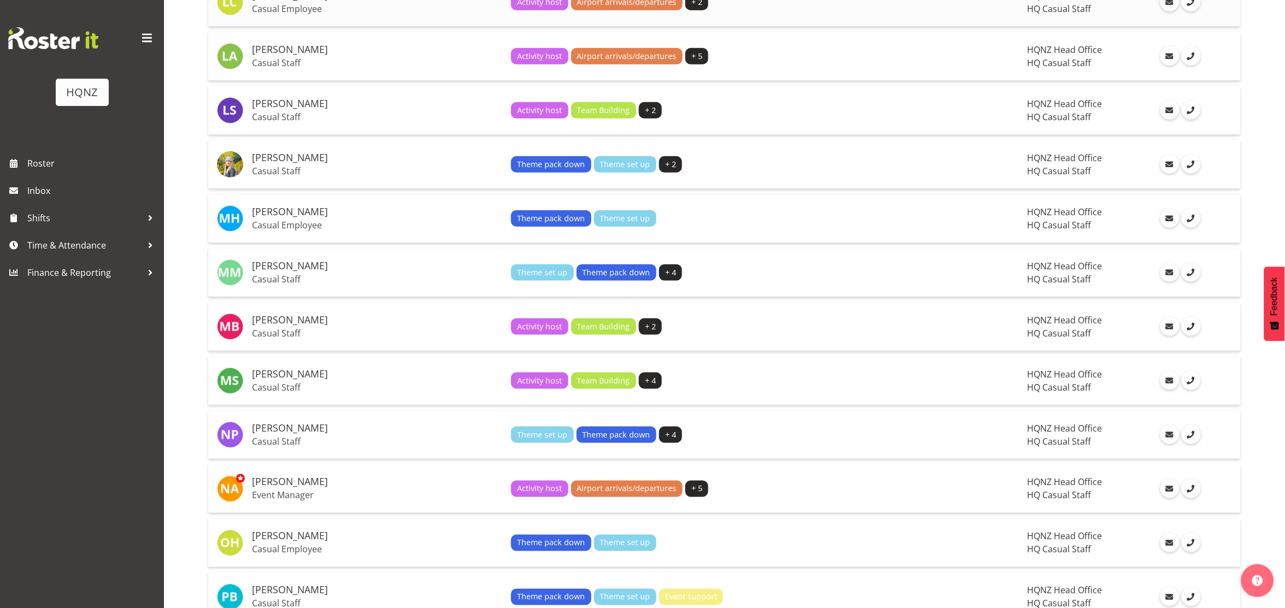
scroll to position [1805, 0]
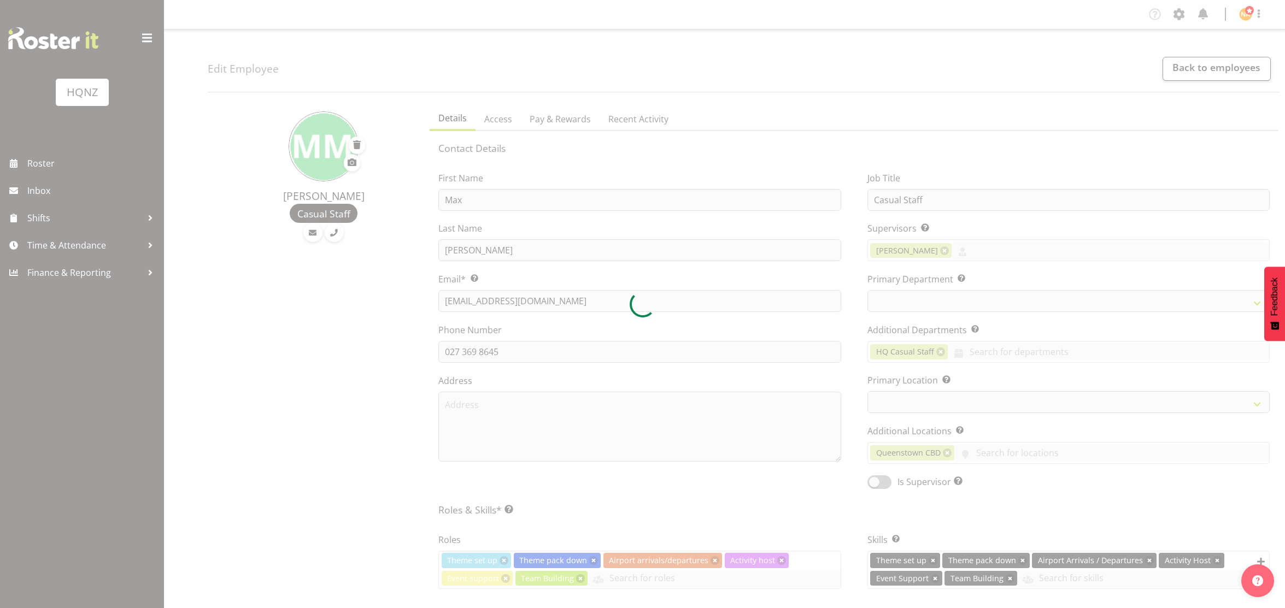
select select "shift"
select select "TimelineWeek"
select select
